Goal: Task Accomplishment & Management: Complete application form

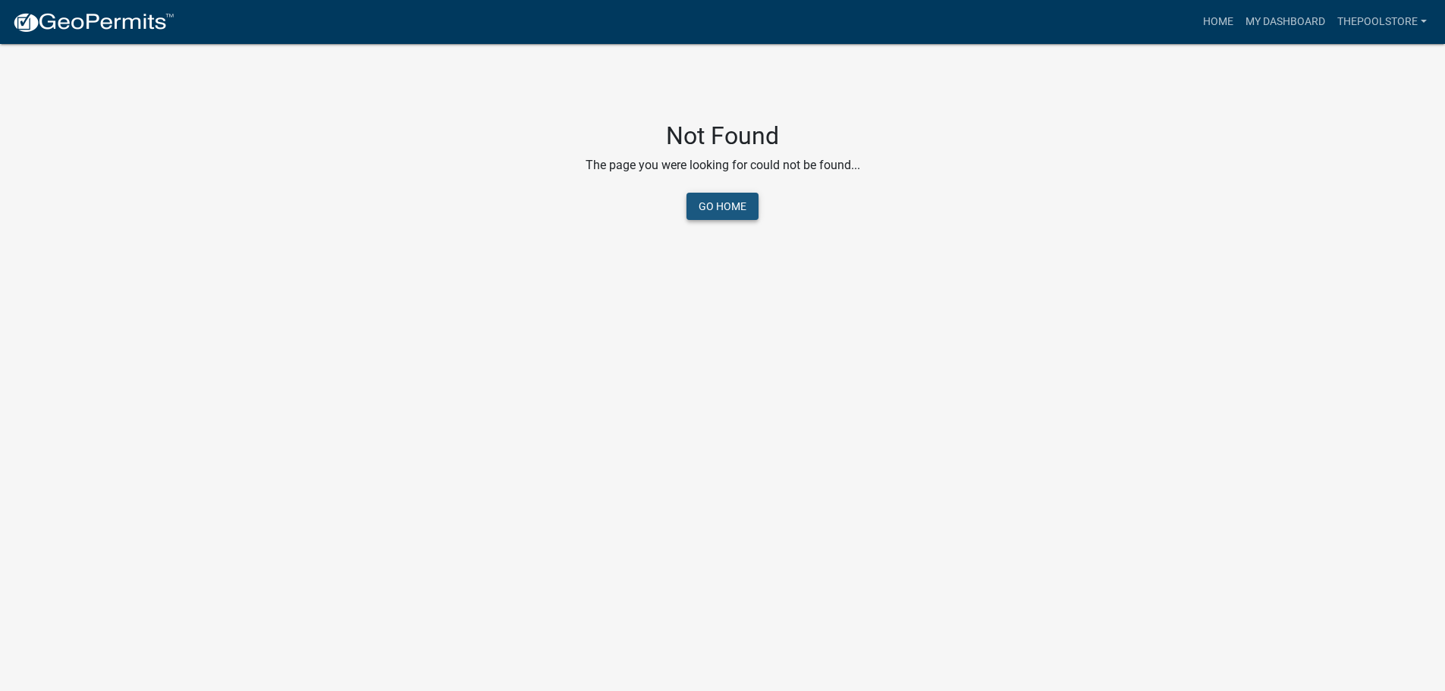
click at [727, 212] on link "Go Home" at bounding box center [723, 206] width 72 height 27
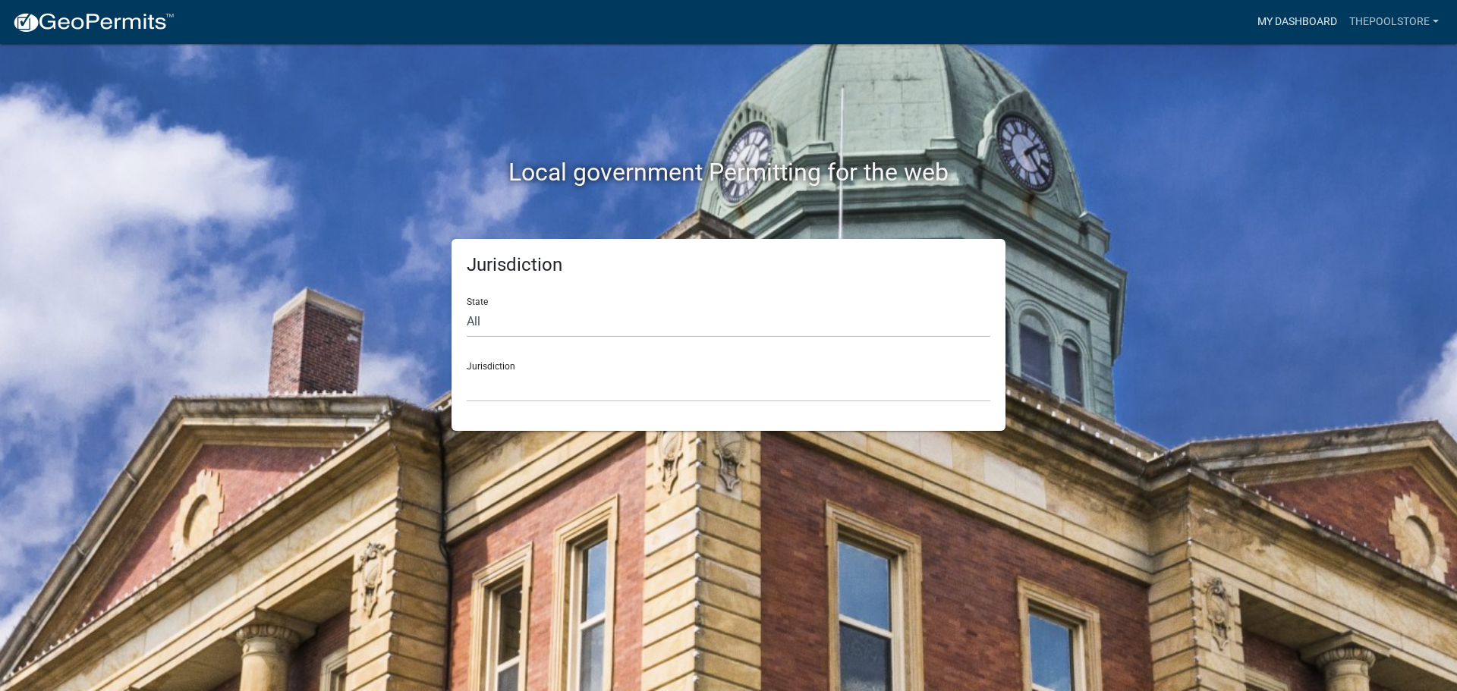
click at [1304, 19] on link "My Dashboard" at bounding box center [1297, 22] width 92 height 29
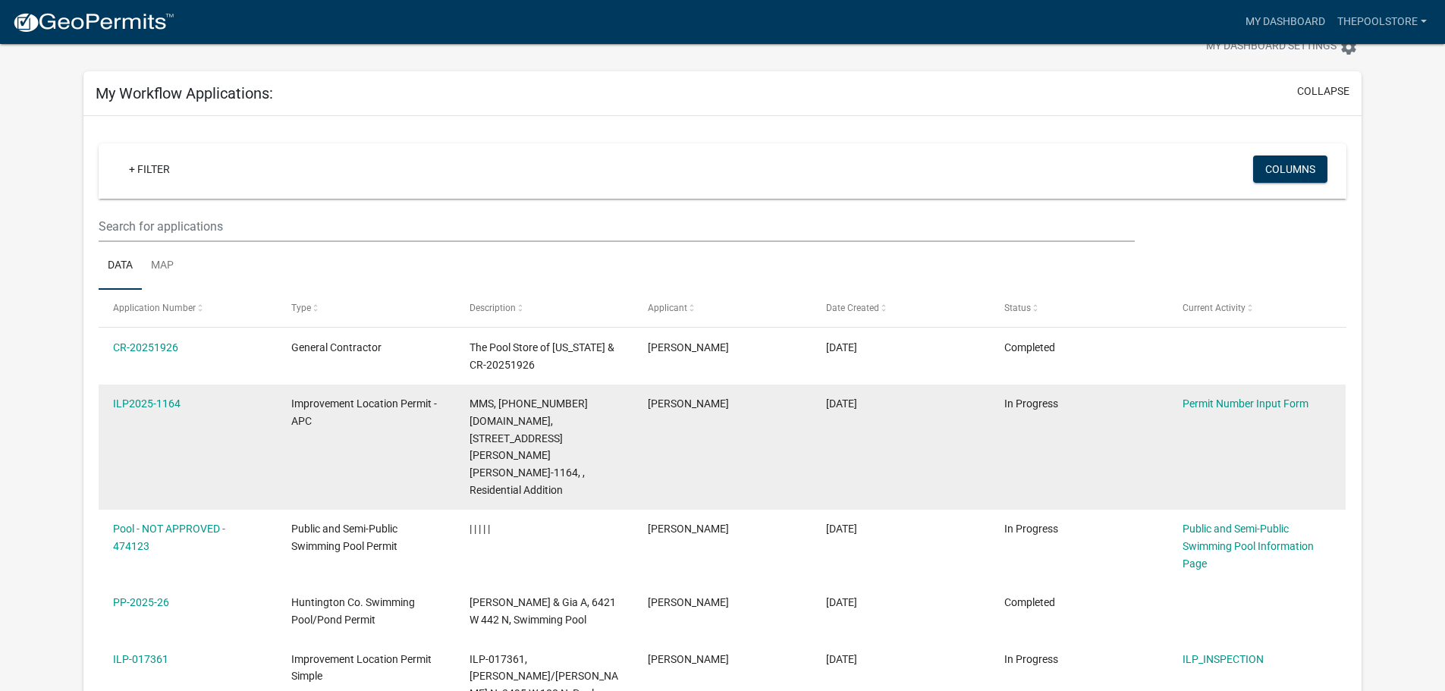
scroll to position [76, 0]
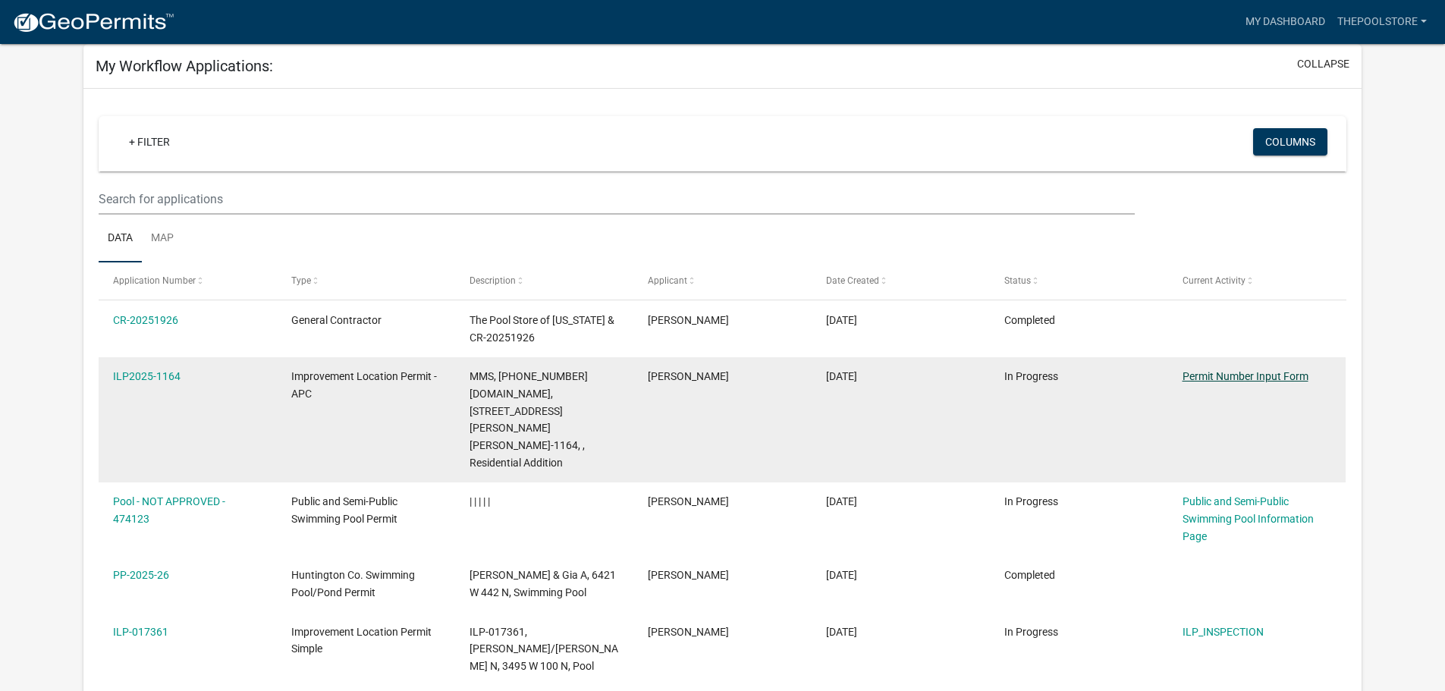
click at [1223, 372] on link "Permit Number Input Form" at bounding box center [1246, 376] width 126 height 12
